Goal: Task Accomplishment & Management: Complete application form

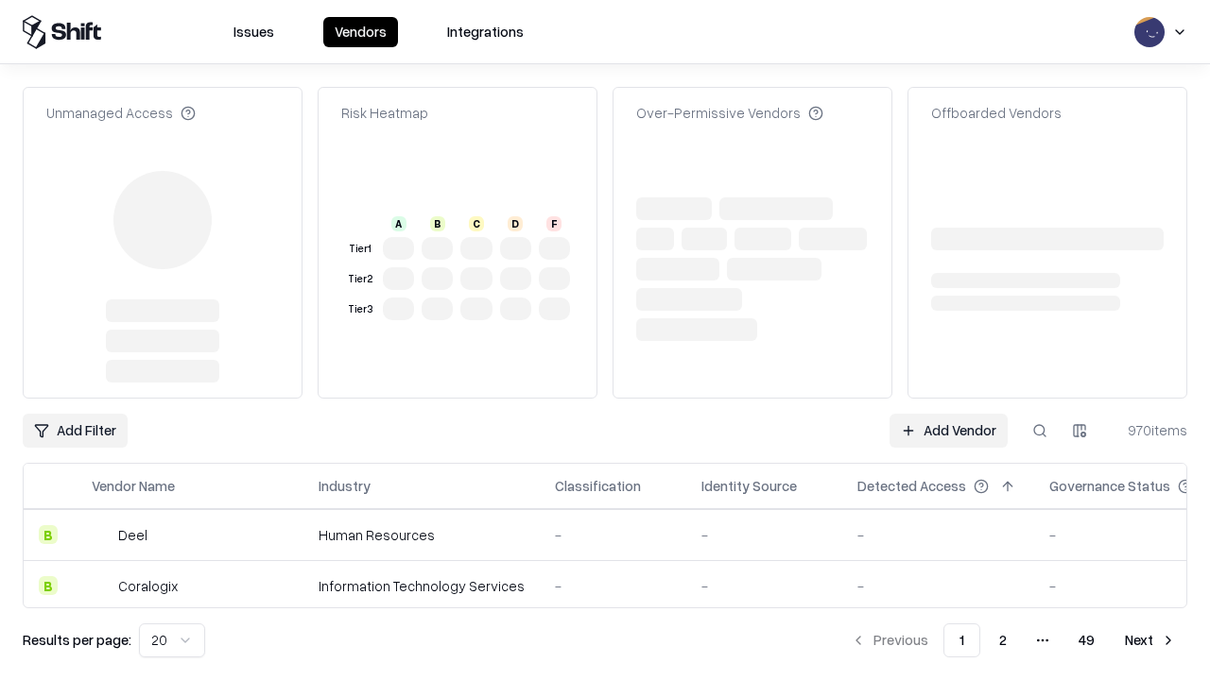
click at [948, 414] on link "Add Vendor" at bounding box center [948, 431] width 118 height 34
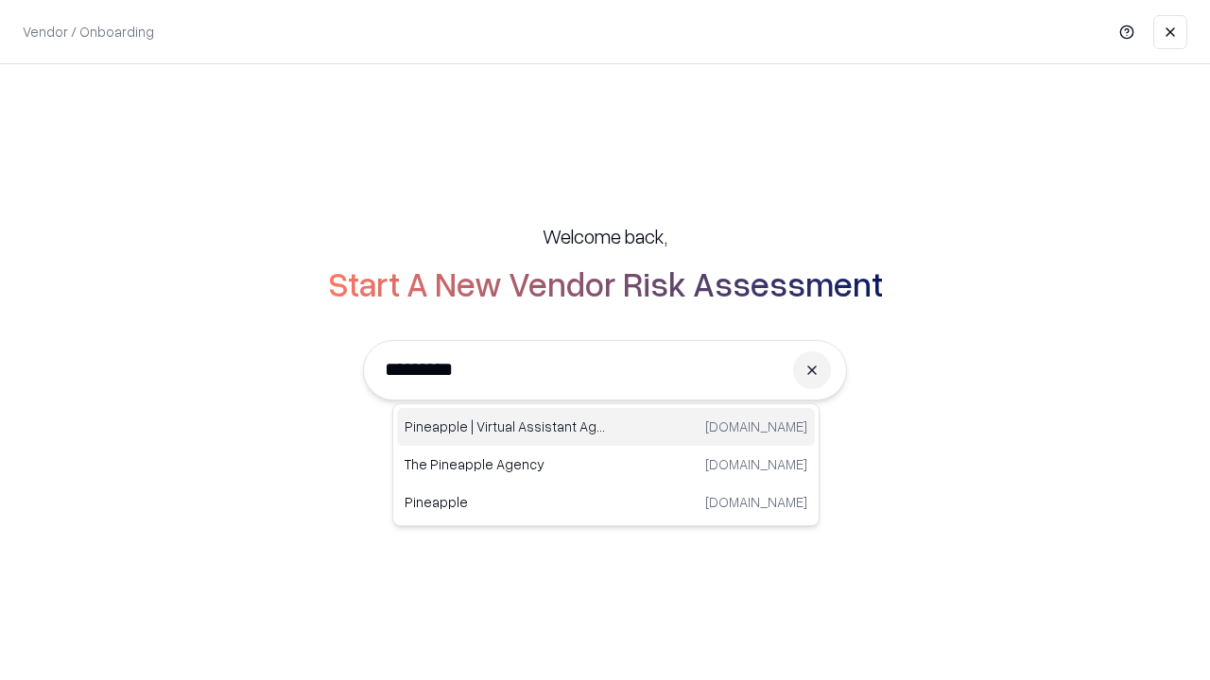
click at [606, 427] on div "Pineapple | Virtual Assistant Agency trypineapple.com" at bounding box center [606, 427] width 418 height 38
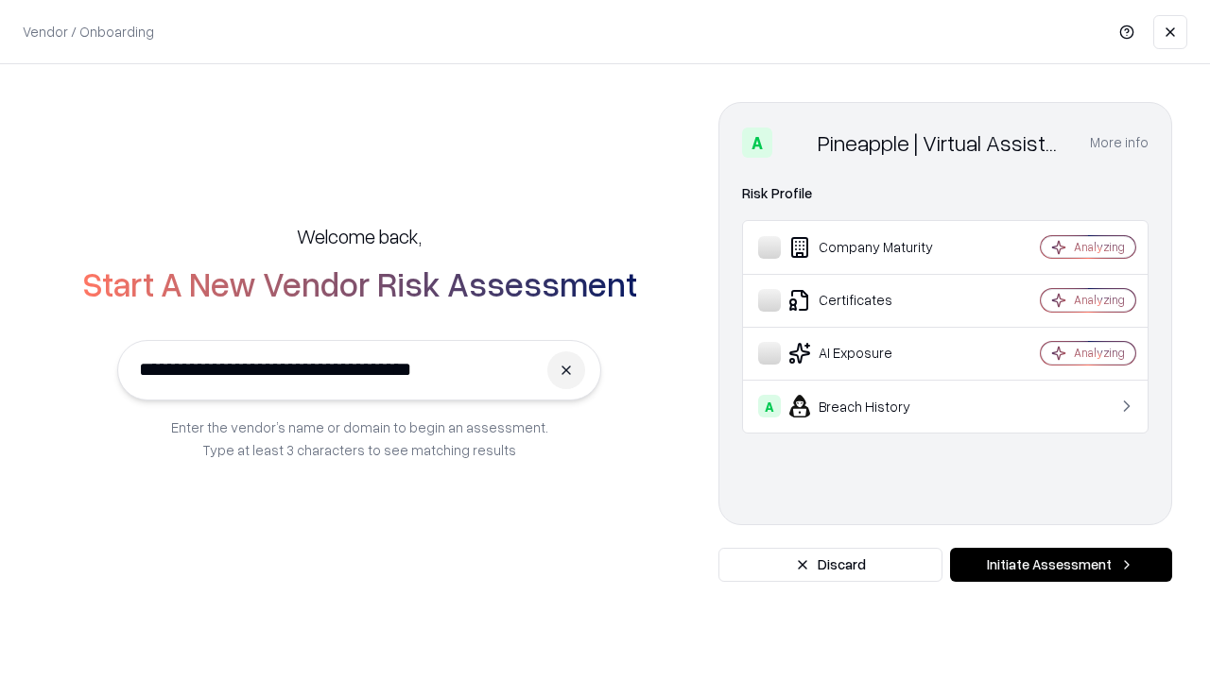
type input "**********"
click at [1060, 565] on button "Initiate Assessment" at bounding box center [1061, 565] width 222 height 34
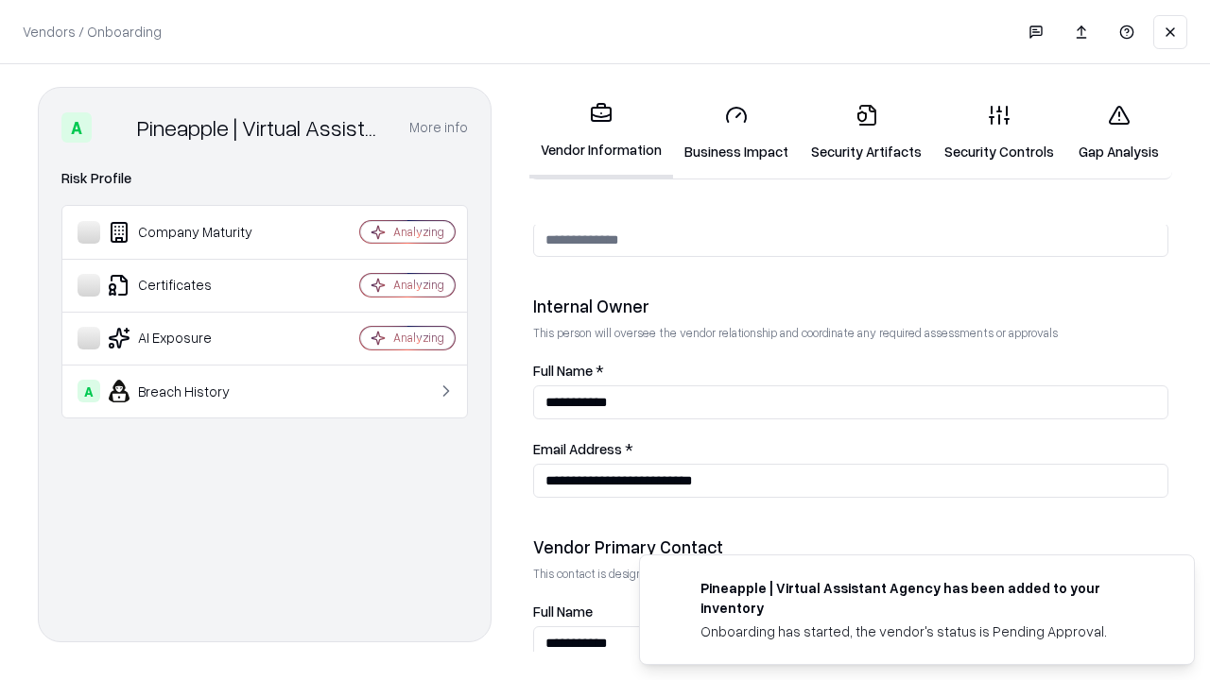
scroll to position [979, 0]
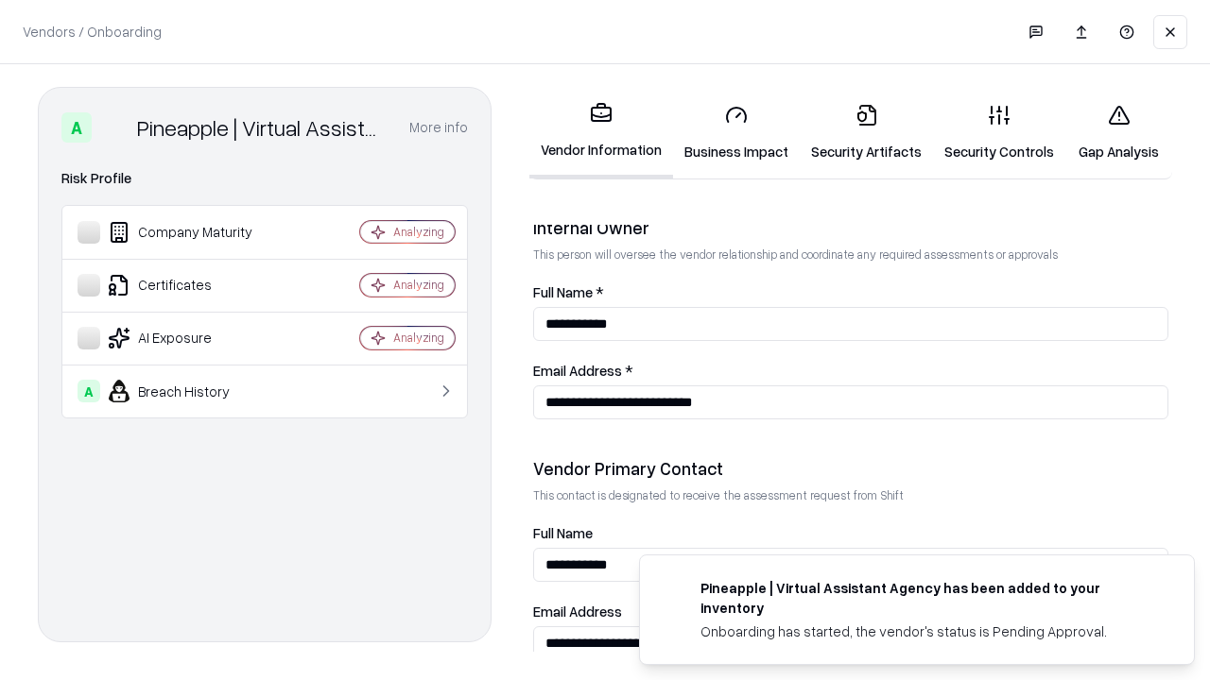
click at [736, 132] on link "Business Impact" at bounding box center [736, 133] width 127 height 88
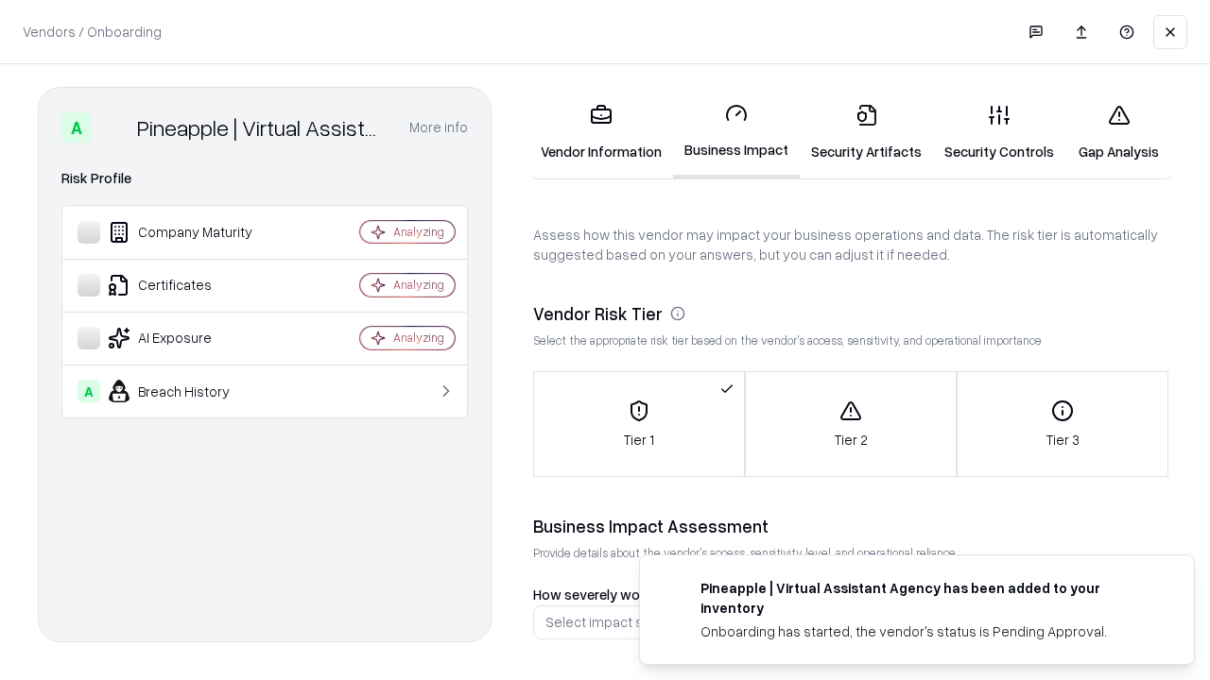
click at [866, 132] on link "Security Artifacts" at bounding box center [865, 133] width 133 height 88
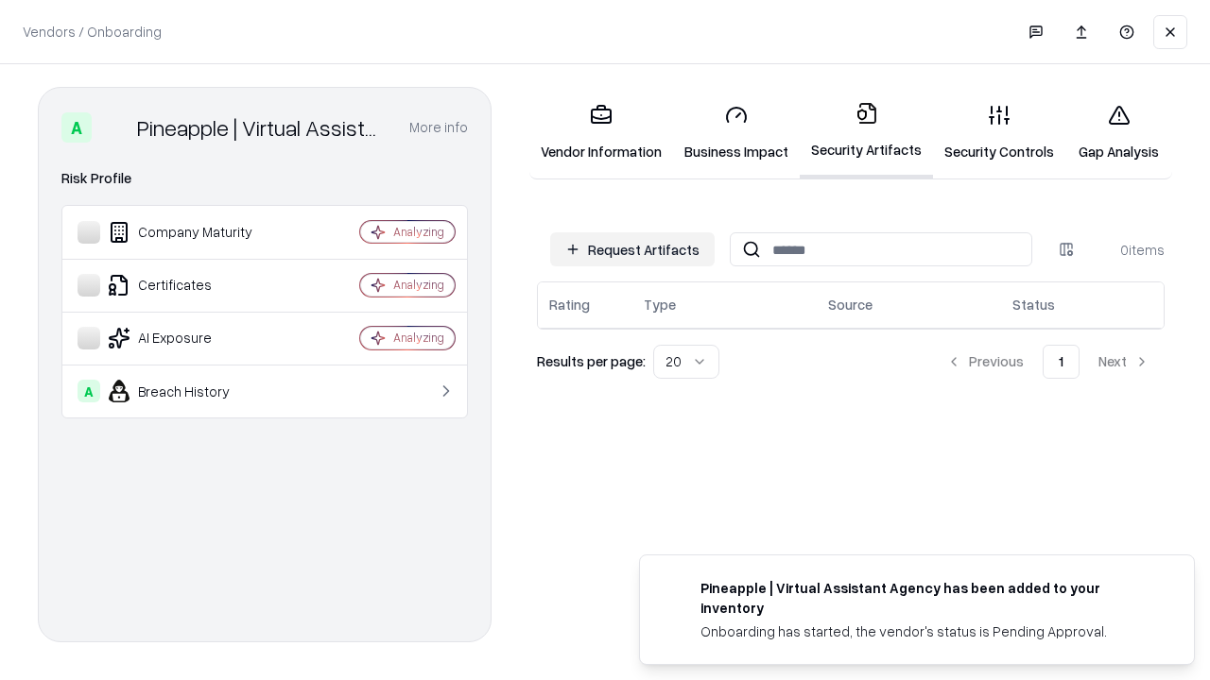
click at [632, 249] on button "Request Artifacts" at bounding box center [632, 249] width 164 height 34
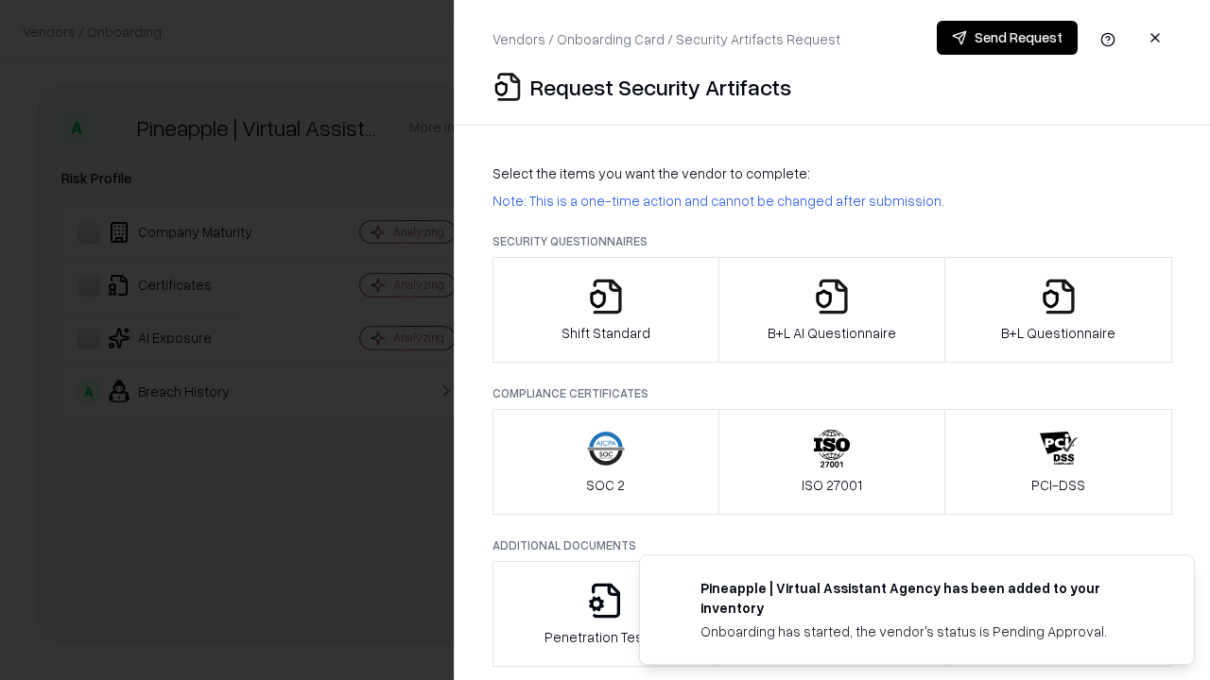
click at [605, 310] on icon "button" at bounding box center [606, 297] width 38 height 38
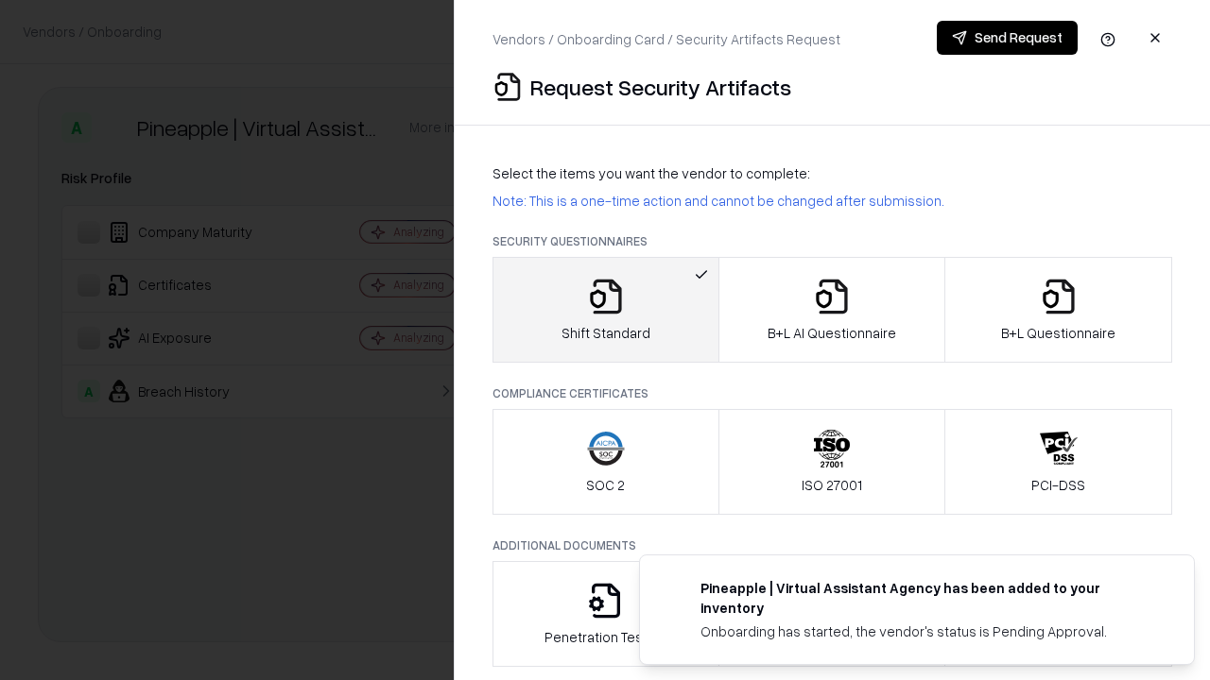
click at [1006, 38] on button "Send Request" at bounding box center [1007, 38] width 141 height 34
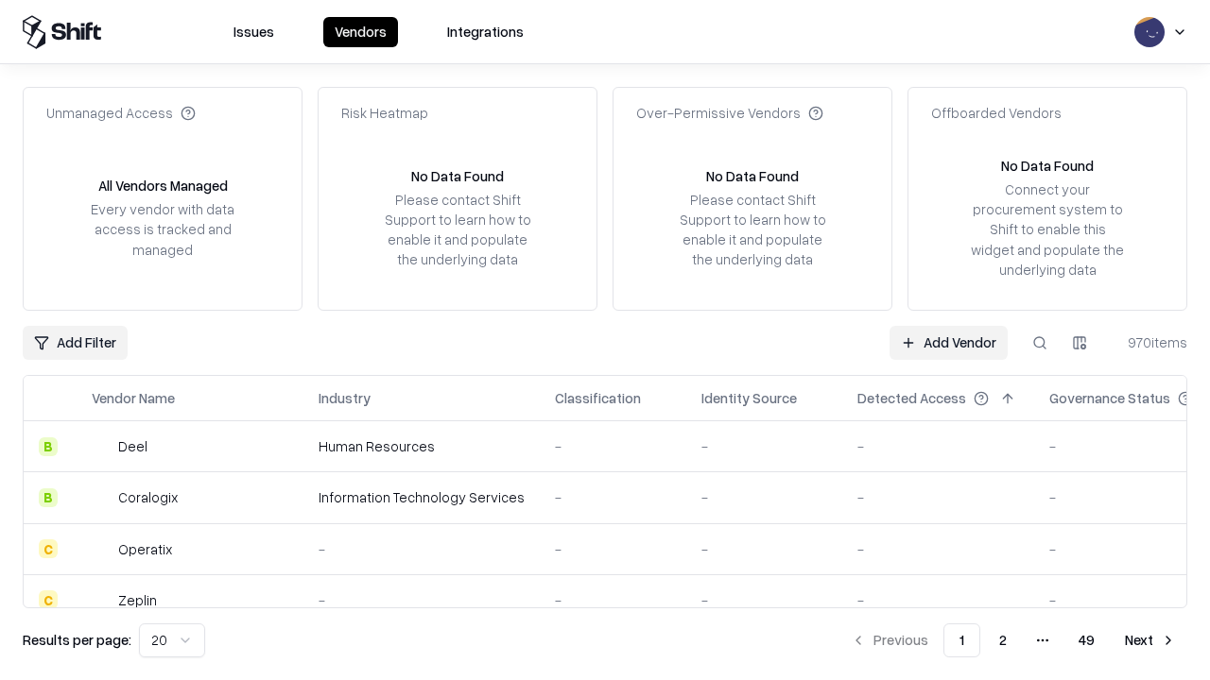
click at [1040, 342] on button at bounding box center [1040, 343] width 34 height 34
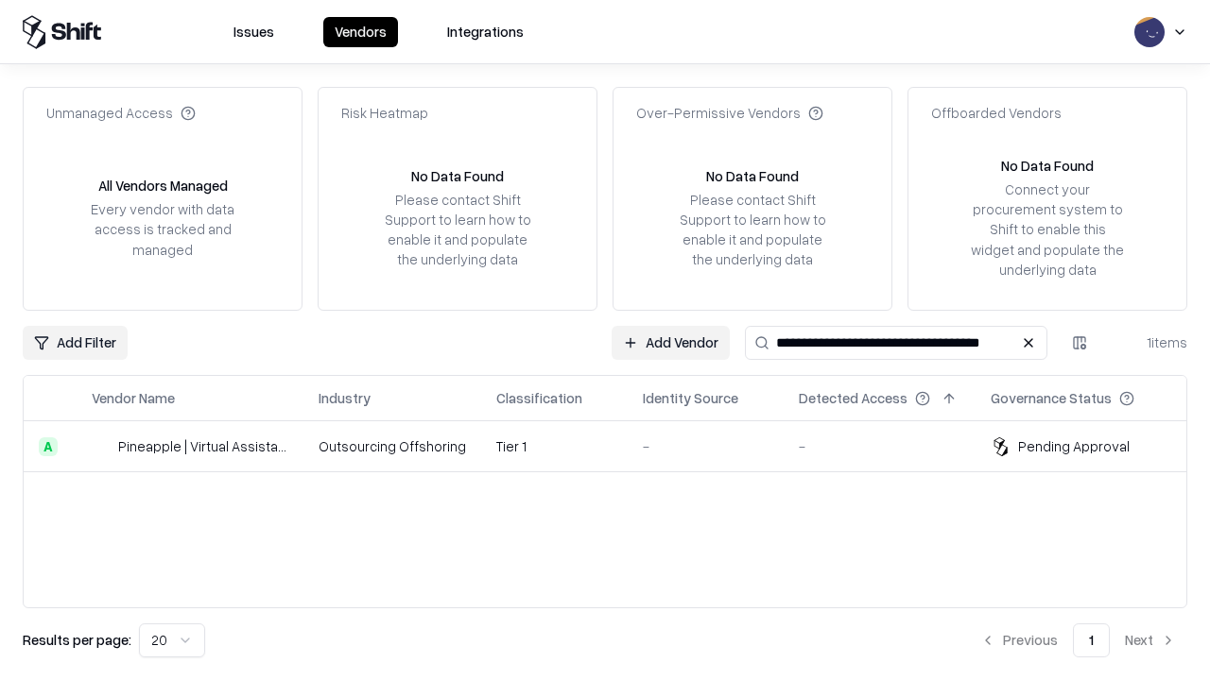
type input "**********"
click at [616, 446] on td "Tier 1" at bounding box center [554, 446] width 146 height 51
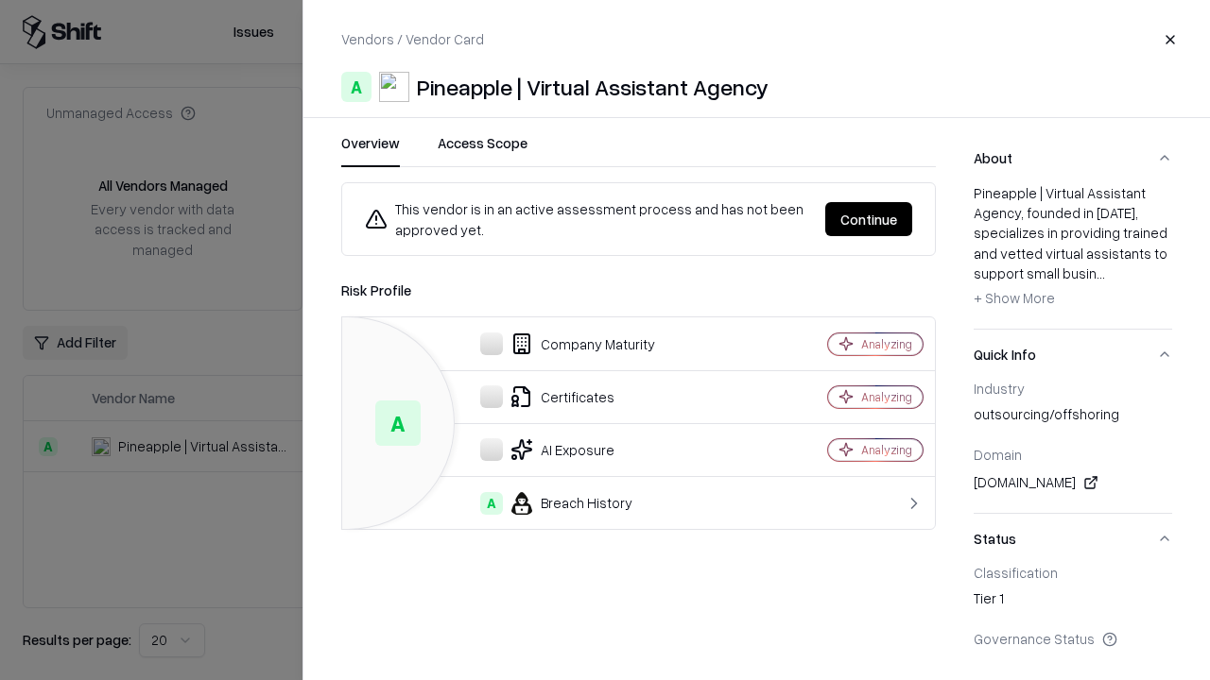
click at [868, 219] on button "Continue" at bounding box center [868, 219] width 87 height 34
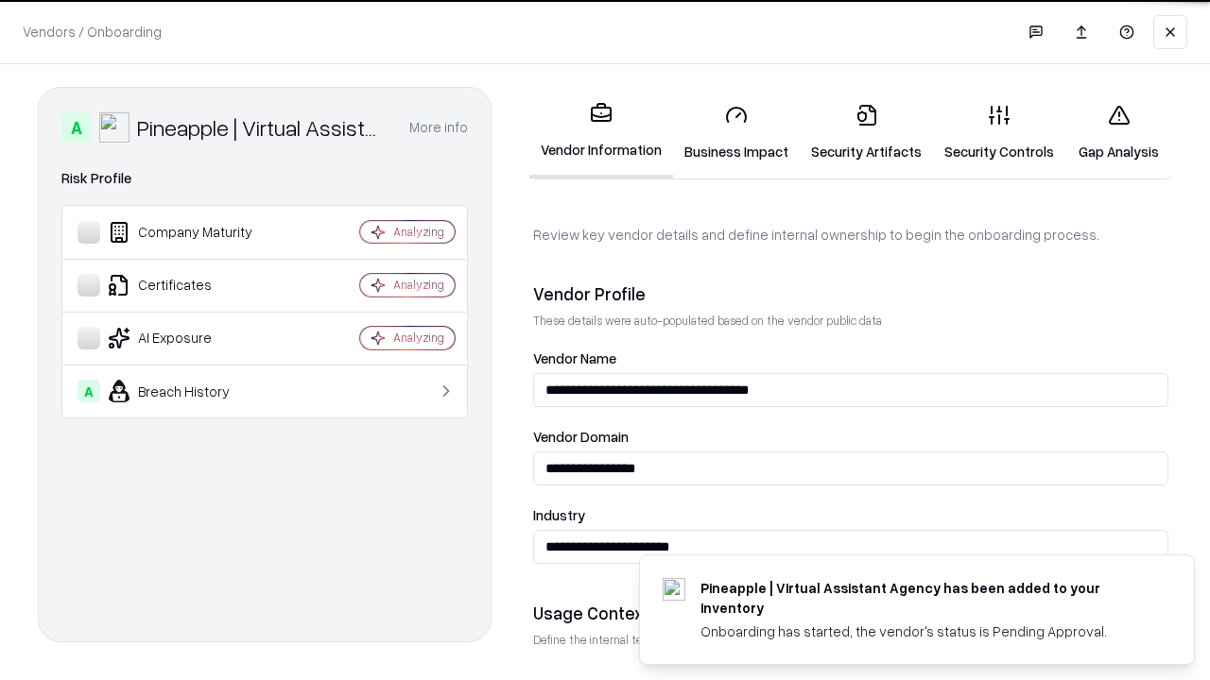
click at [866, 132] on link "Security Artifacts" at bounding box center [865, 133] width 133 height 88
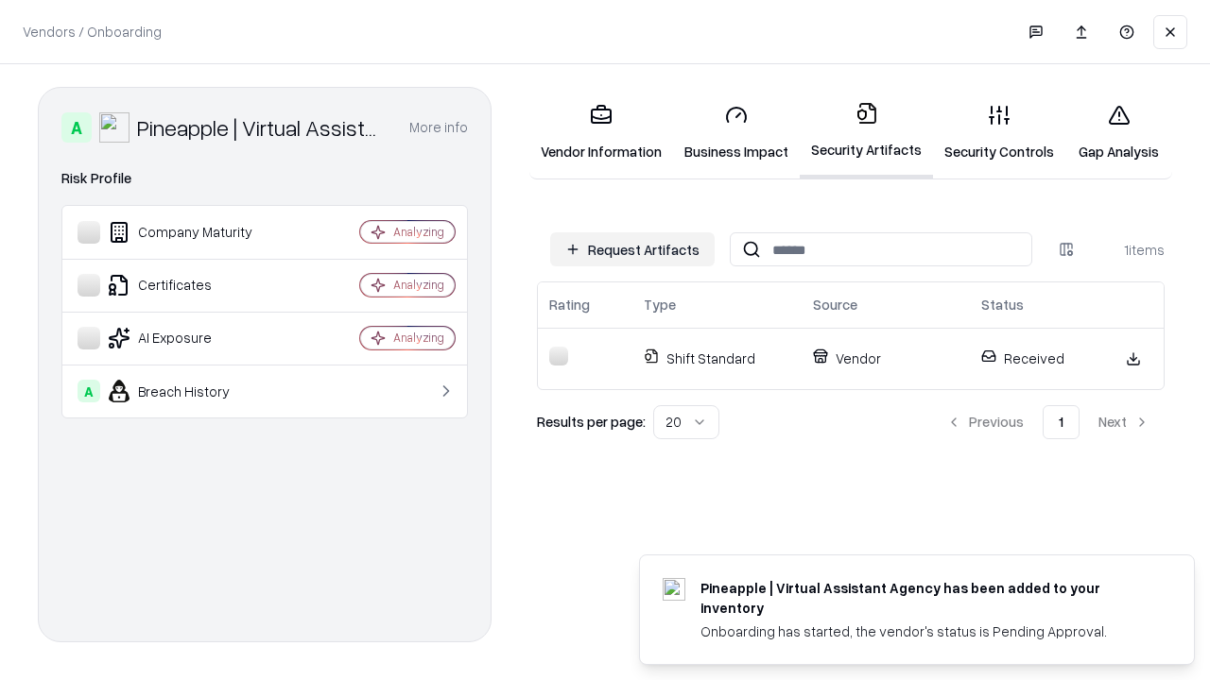
click at [999, 132] on link "Security Controls" at bounding box center [999, 133] width 132 height 88
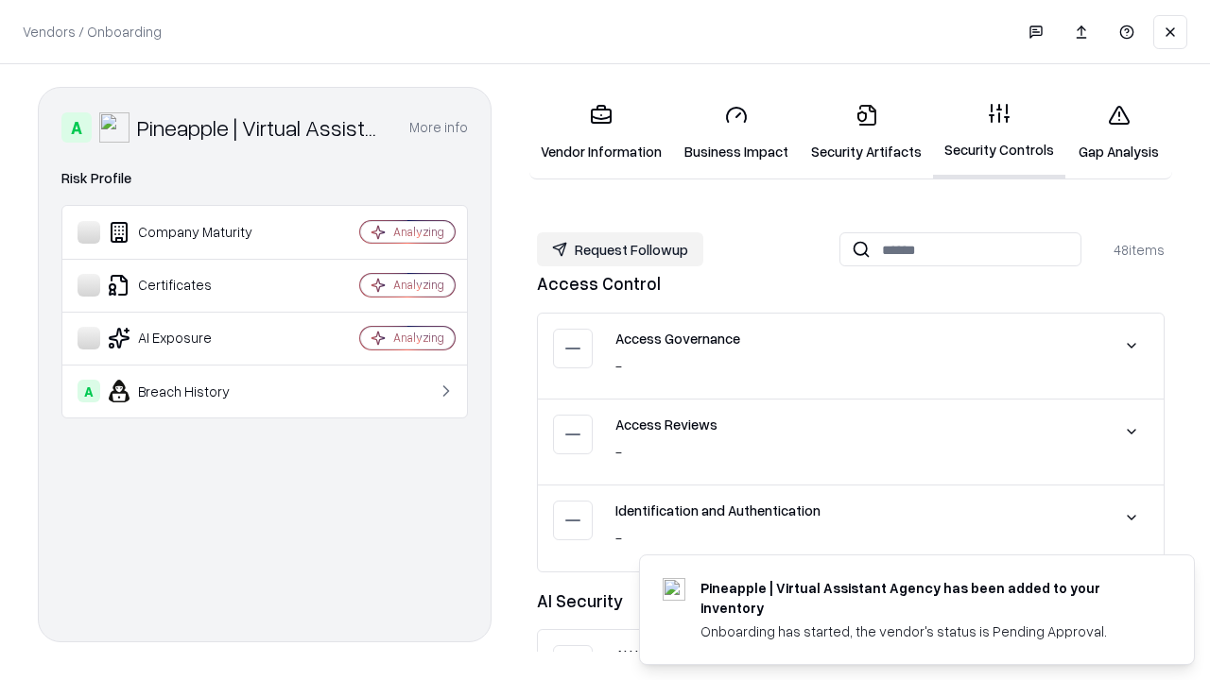
click at [620, 249] on button "Request Followup" at bounding box center [620, 249] width 166 height 34
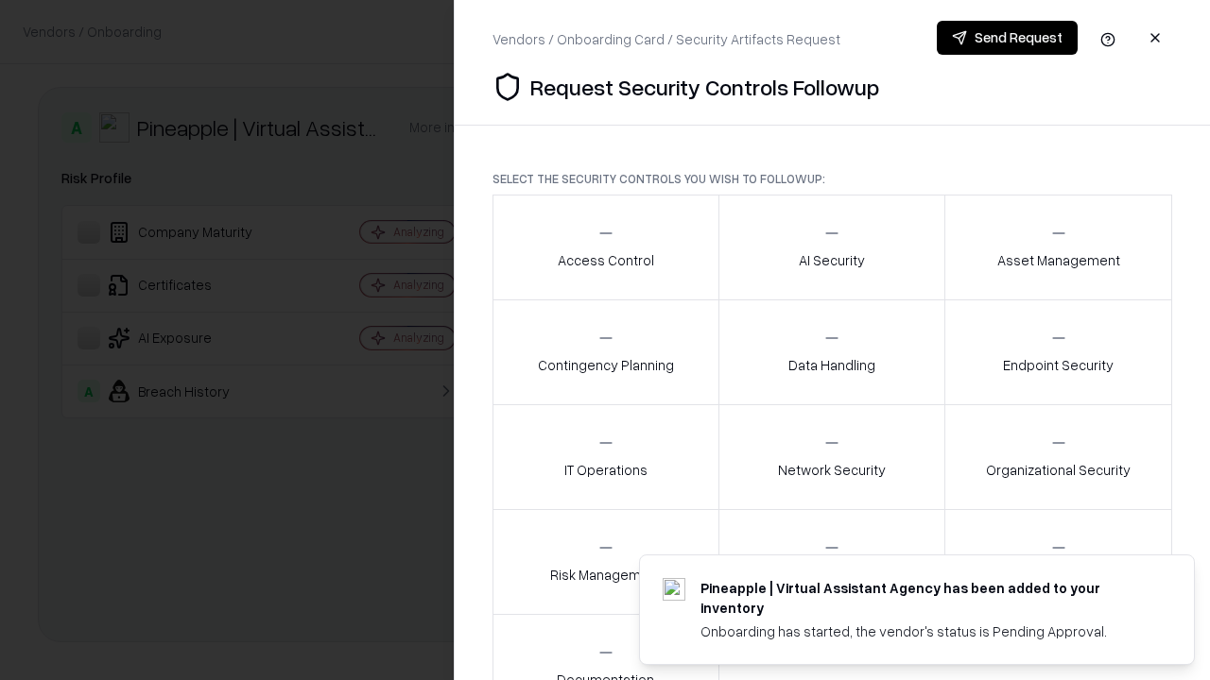
click at [605, 248] on div "Access Control" at bounding box center [606, 247] width 96 height 46
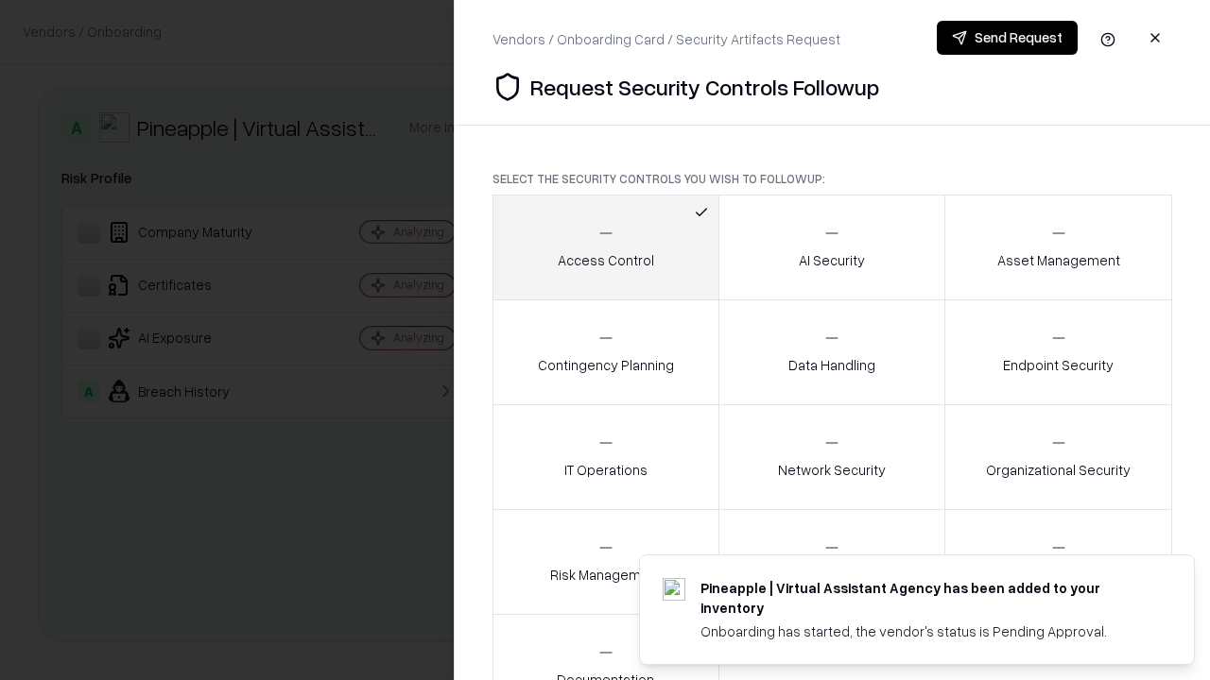
click at [1006, 38] on button "Send Request" at bounding box center [1007, 38] width 141 height 34
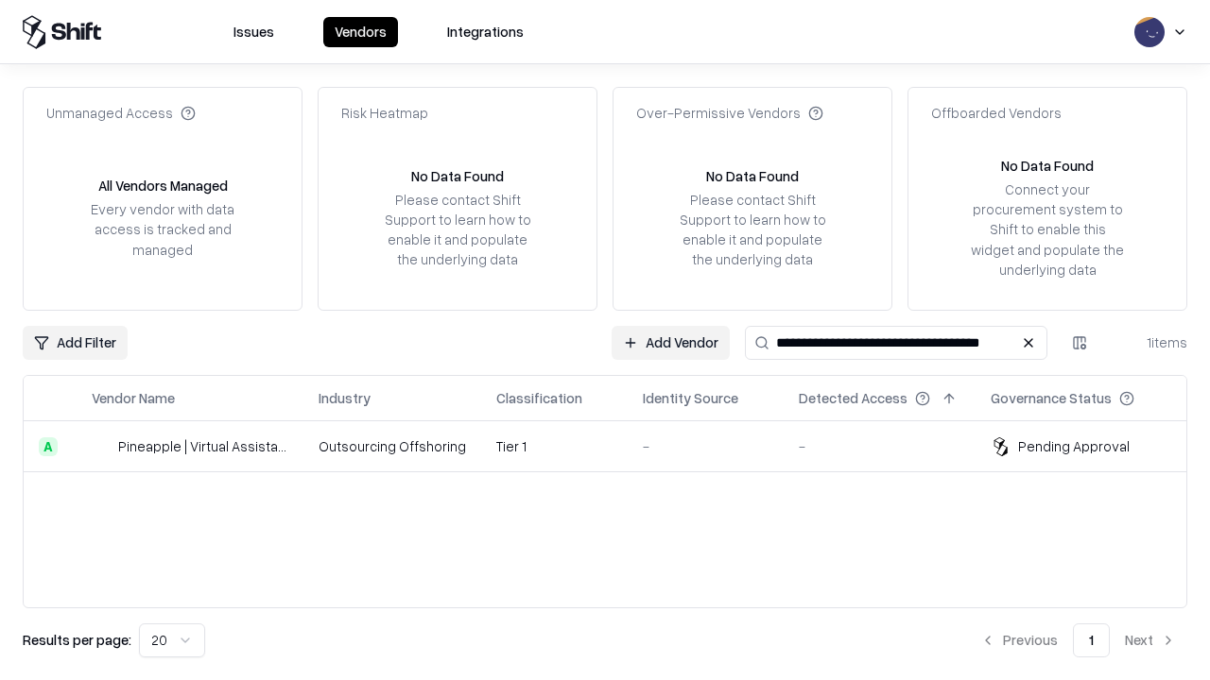
type input "**********"
click at [616, 446] on td "Tier 1" at bounding box center [554, 446] width 146 height 51
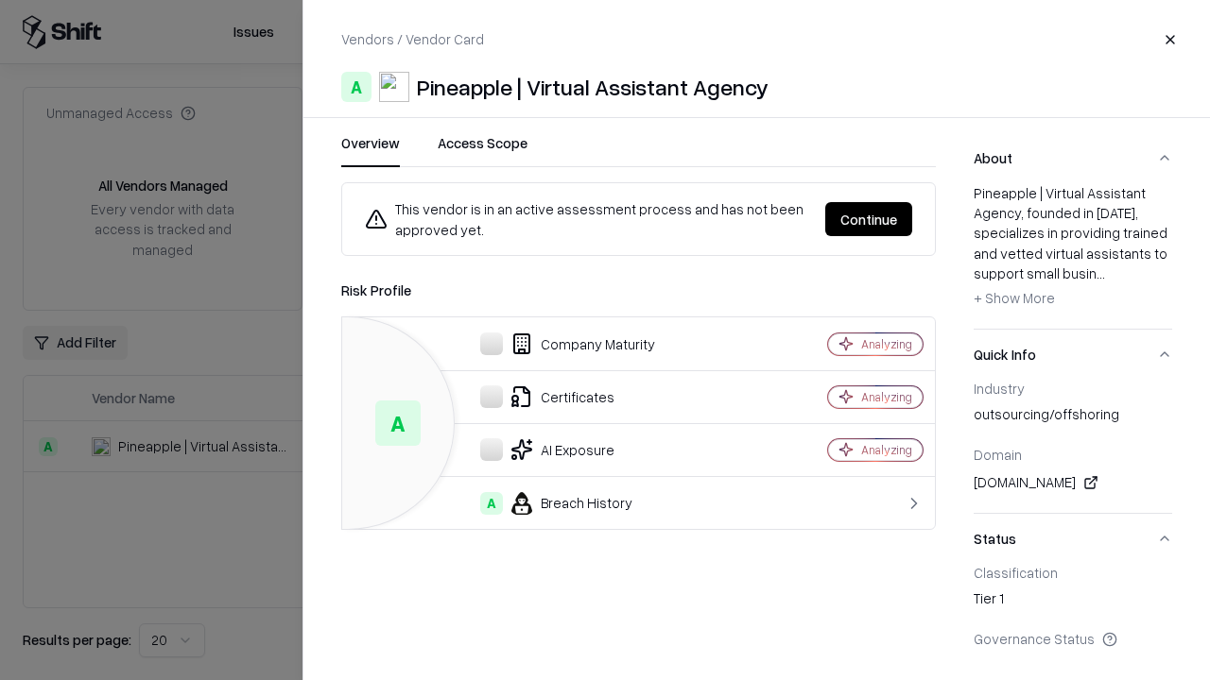
click at [868, 219] on button "Continue" at bounding box center [868, 219] width 87 height 34
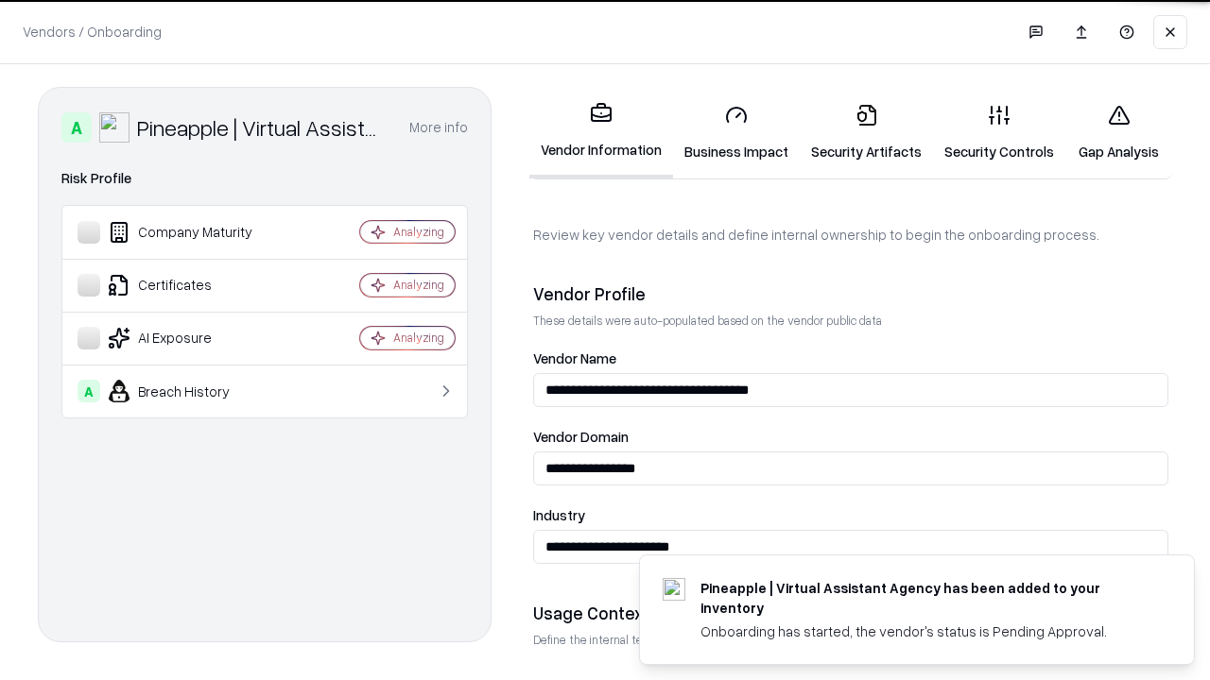
click at [1118, 132] on link "Gap Analysis" at bounding box center [1118, 133] width 107 height 88
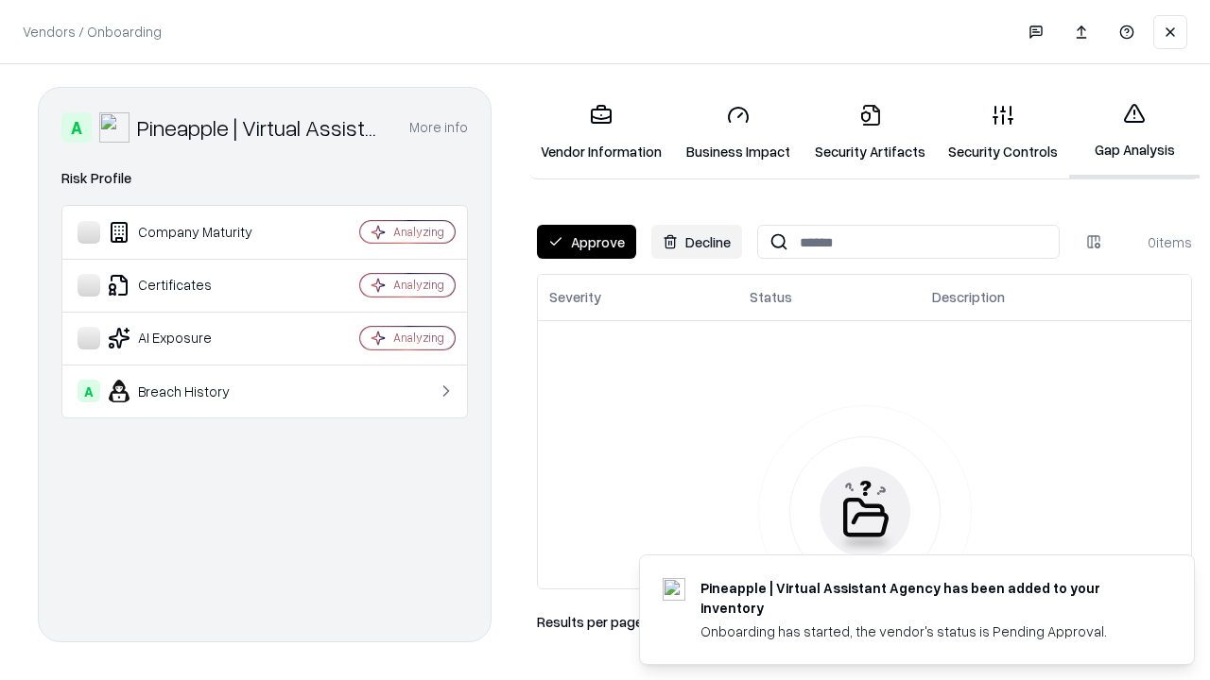
click at [586, 242] on button "Approve" at bounding box center [586, 242] width 99 height 34
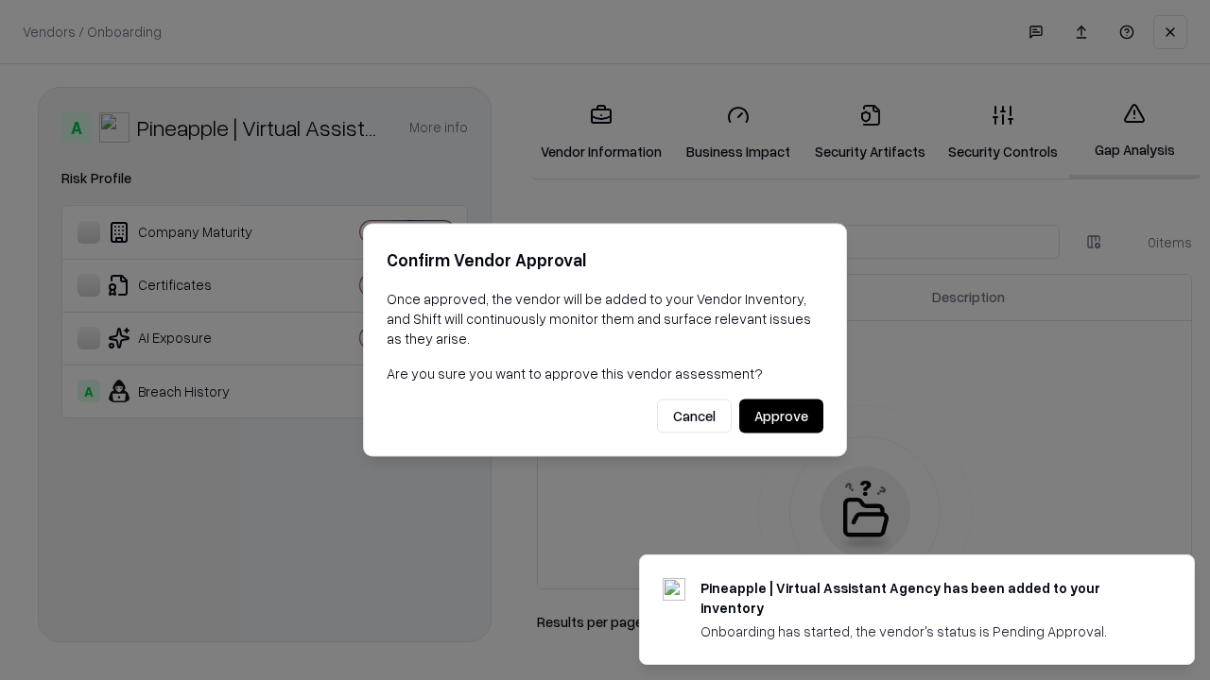
click at [781, 416] on button "Approve" at bounding box center [781, 417] width 84 height 34
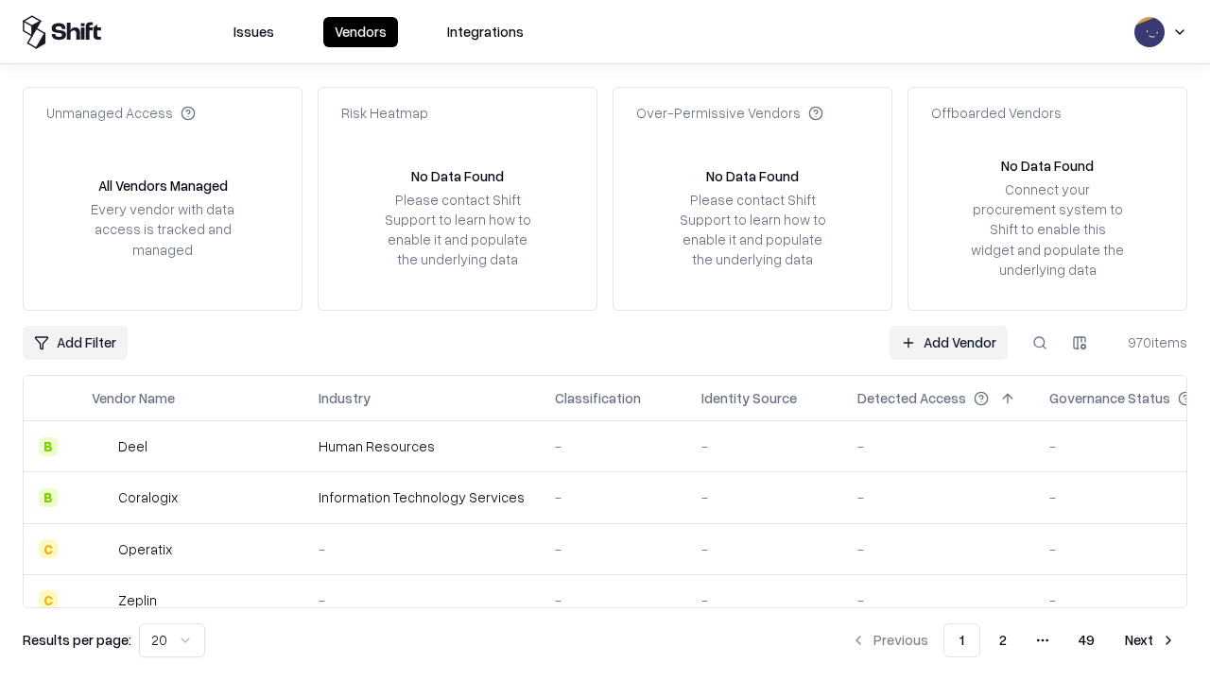
type input "**********"
click at [948, 342] on link "Add Vendor" at bounding box center [948, 343] width 118 height 34
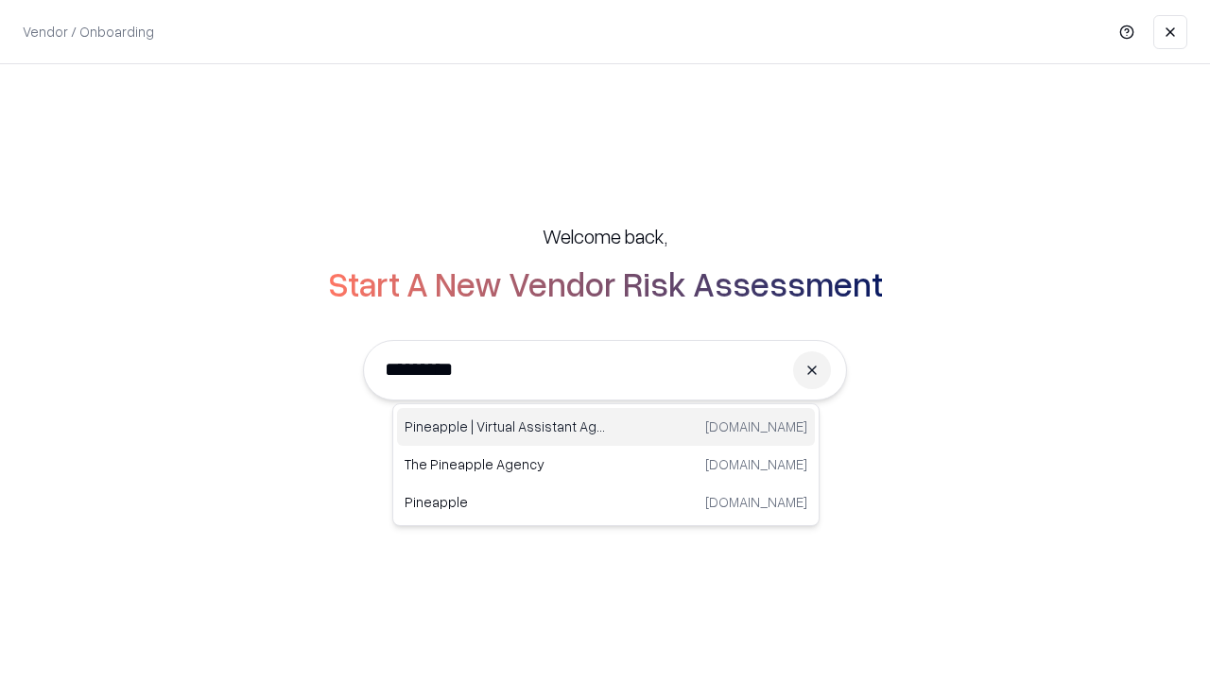
click at [606, 427] on div "Pineapple | Virtual Assistant Agency trypineapple.com" at bounding box center [606, 427] width 418 height 38
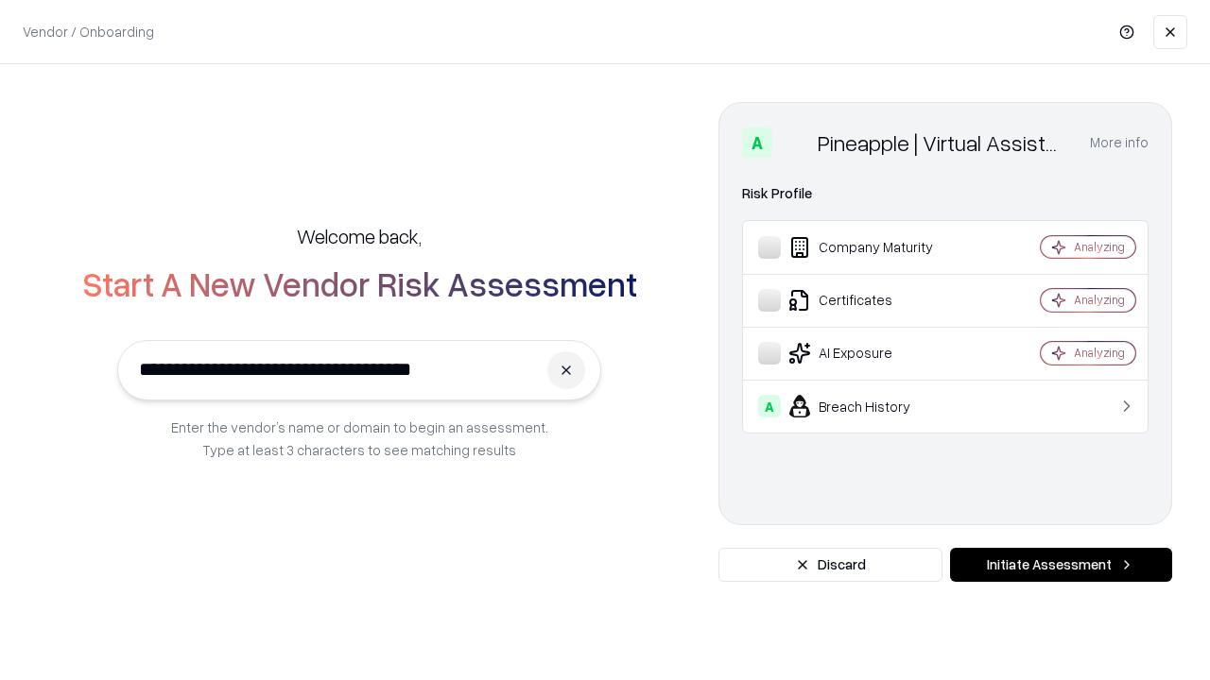
type input "**********"
click at [1060, 565] on button "Initiate Assessment" at bounding box center [1061, 565] width 222 height 34
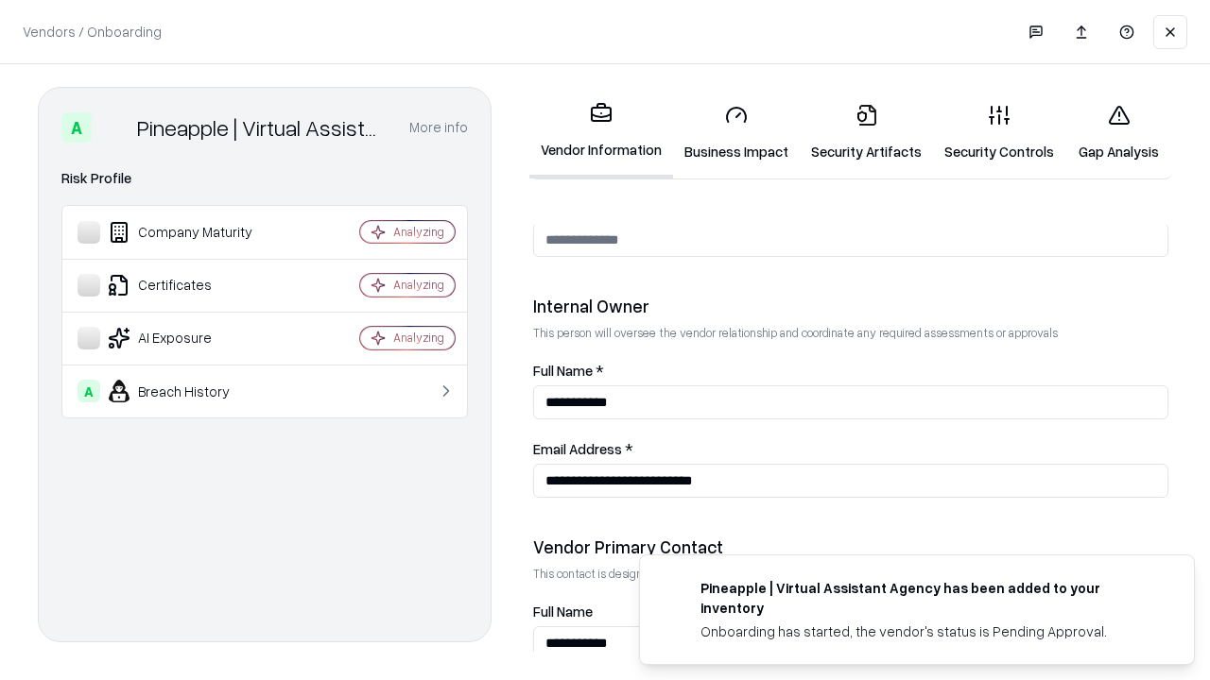
scroll to position [979, 0]
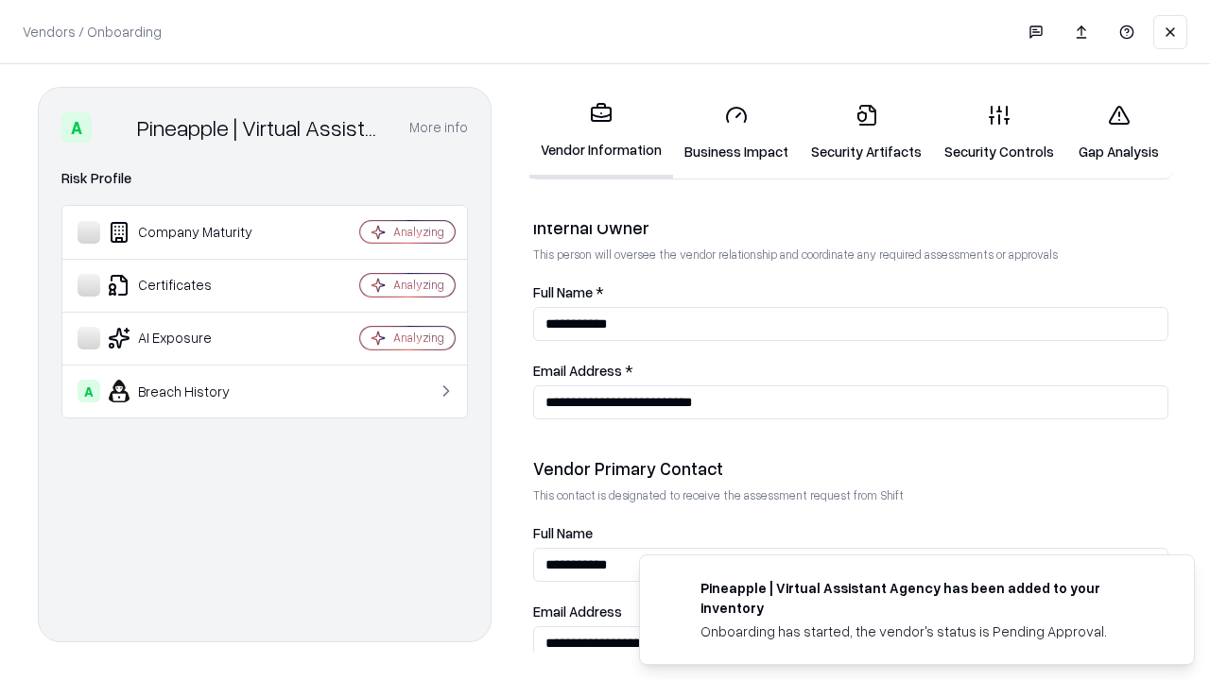
click at [1118, 132] on link "Gap Analysis" at bounding box center [1118, 133] width 107 height 88
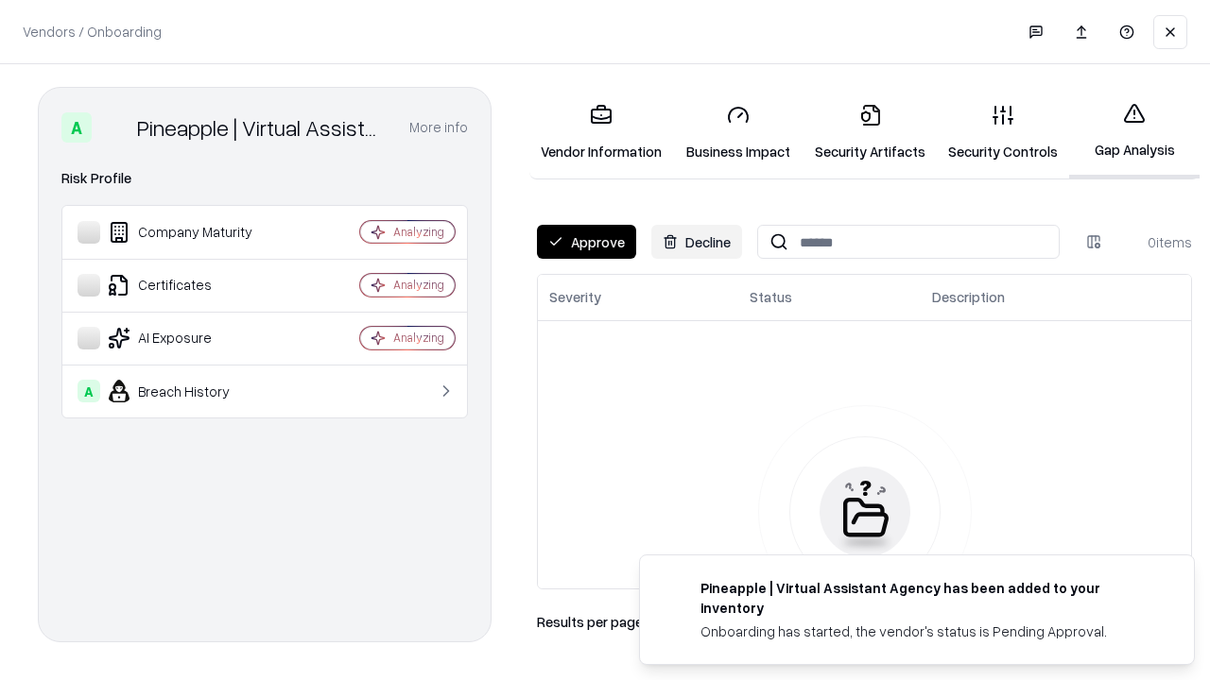
click at [586, 242] on button "Approve" at bounding box center [586, 242] width 99 height 34
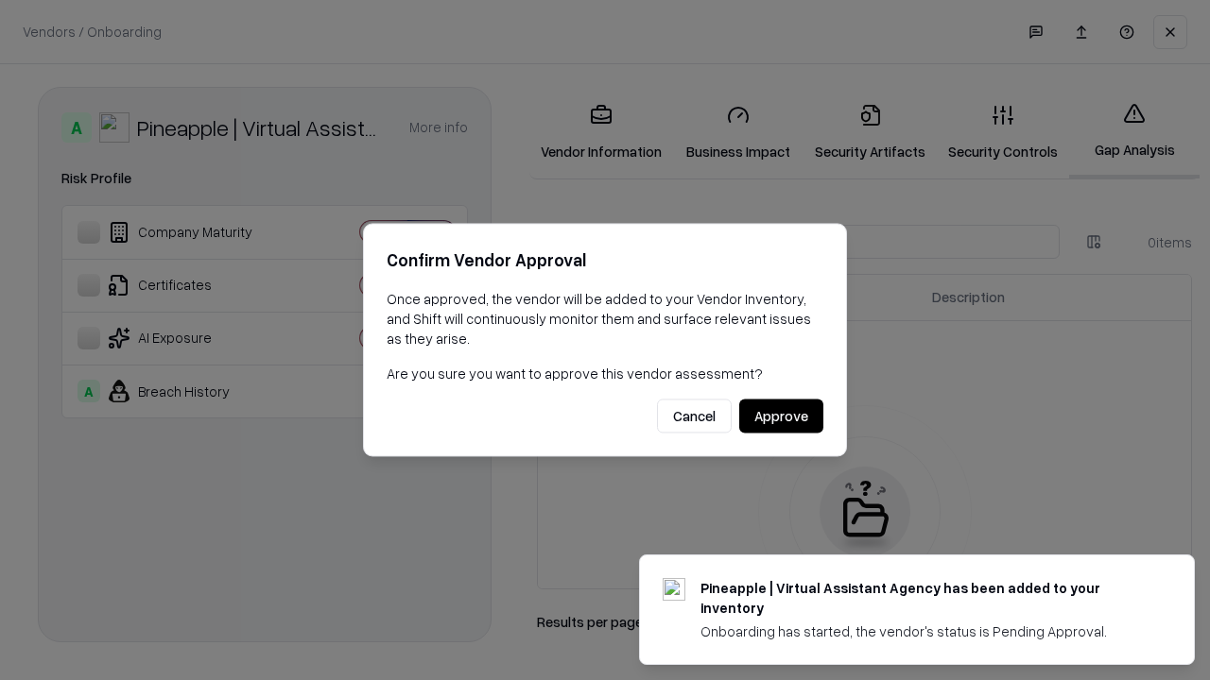
click at [781, 416] on button "Approve" at bounding box center [781, 417] width 84 height 34
